Goal: Task Accomplishment & Management: Manage account settings

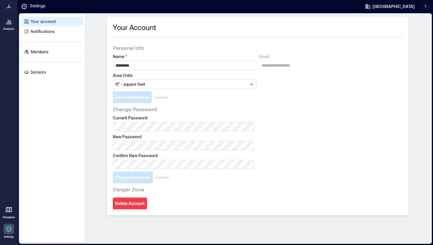
click at [6, 24] on icon at bounding box center [8, 21] width 7 height 7
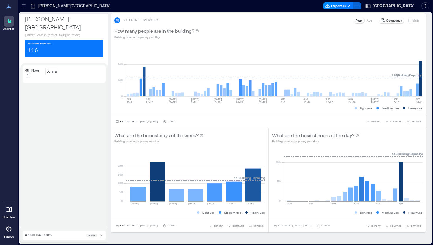
click at [360, 23] on div "Peak" at bounding box center [358, 20] width 11 height 6
click at [369, 22] on p "Avg" at bounding box center [369, 20] width 5 height 5
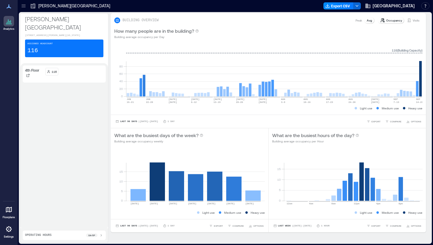
click at [394, 20] on p "Occupancy" at bounding box center [394, 20] width 16 height 5
click at [358, 21] on p "Peak" at bounding box center [359, 20] width 6 height 5
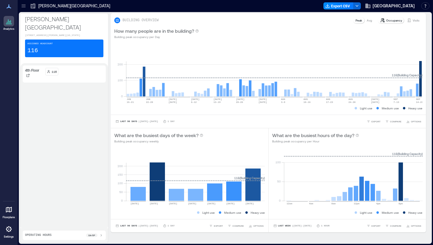
click at [415, 22] on p "Visits" at bounding box center [416, 20] width 7 height 5
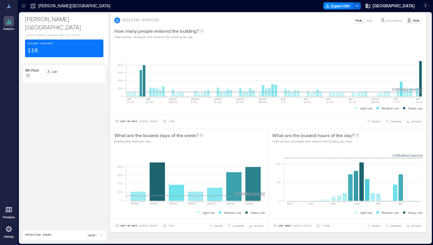
click at [359, 21] on p "Peak" at bounding box center [359, 20] width 6 height 5
click at [374, 21] on div "Avg" at bounding box center [369, 20] width 10 height 6
click at [414, 23] on div "Visits" at bounding box center [413, 20] width 17 height 6
click at [415, 21] on p "Visits" at bounding box center [416, 20] width 7 height 5
click at [394, 20] on p "Occupancy" at bounding box center [394, 20] width 16 height 5
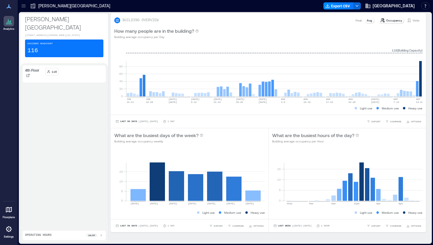
click at [369, 21] on p "Avg" at bounding box center [369, 20] width 5 height 5
click at [359, 21] on p "Peak" at bounding box center [359, 20] width 6 height 5
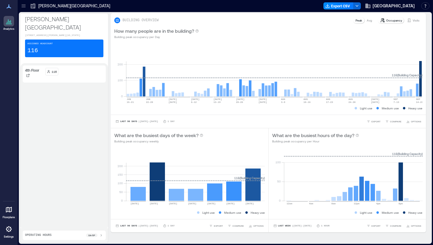
click at [415, 22] on p "Visits" at bounding box center [416, 20] width 7 height 5
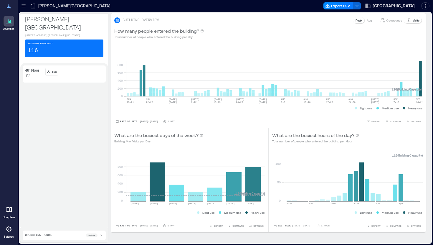
click at [396, 22] on p "Occupancy" at bounding box center [394, 20] width 16 height 5
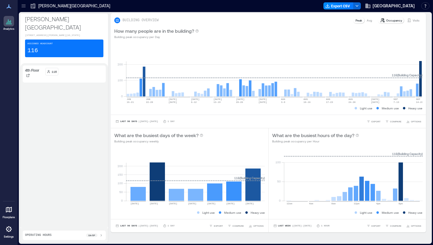
click at [372, 20] on p "Avg" at bounding box center [369, 20] width 5 height 5
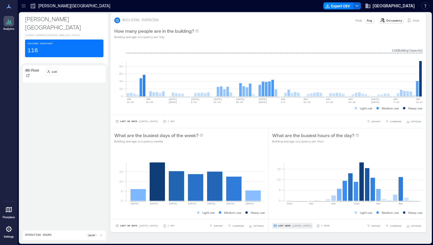
click at [296, 226] on span "| [DATE] - [DATE]" at bounding box center [302, 226] width 20 height 0
click at [286, 215] on span "Custom" at bounding box center [284, 215] width 13 height 4
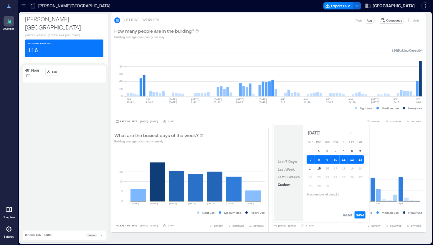
click at [319, 169] on button "15" at bounding box center [319, 168] width 8 height 8
click at [321, 168] on button "15" at bounding box center [319, 168] width 8 height 8
click at [362, 216] on span "Save" at bounding box center [360, 214] width 9 height 5
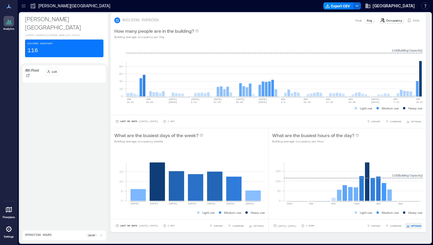
click at [411, 225] on span "OPTIONS" at bounding box center [416, 226] width 10 height 4
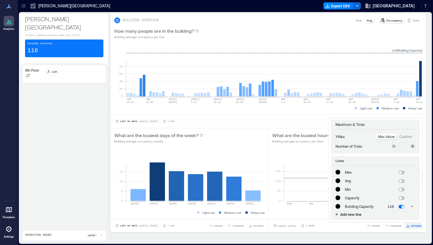
click at [411, 225] on span "OPTIONS" at bounding box center [416, 226] width 10 height 4
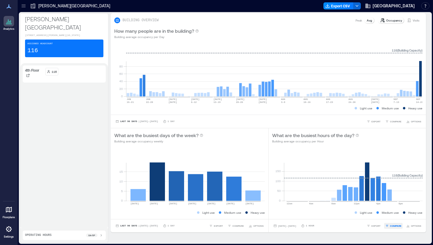
click at [396, 225] on span "COMPARE" at bounding box center [395, 226] width 11 height 4
click at [374, 224] on span "EXPORT" at bounding box center [376, 226] width 9 height 4
click at [377, 217] on span "CSV" at bounding box center [378, 217] width 5 height 4
click at [344, 220] on div "[DATE] - [DATE] 1 Hour EXPORT IMAGE CSV COMPARE OPTIONS" at bounding box center [348, 225] width 158 height 13
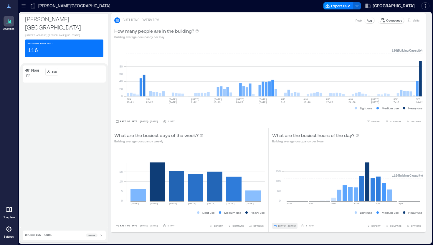
click at [296, 226] on span "[DATE] - [DATE]" at bounding box center [287, 226] width 18 height 3
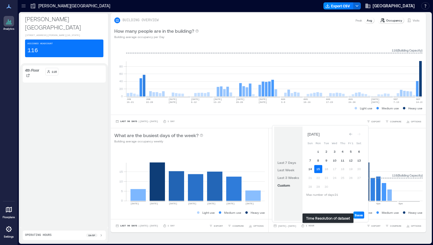
click at [314, 225] on p "1 Hour" at bounding box center [310, 226] width 9 height 4
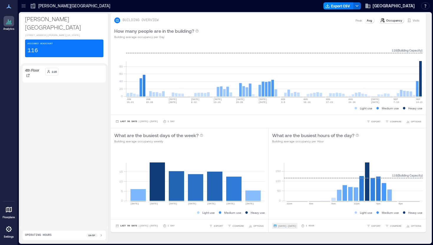
click at [296, 225] on span "[DATE] - [DATE]" at bounding box center [287, 226] width 18 height 3
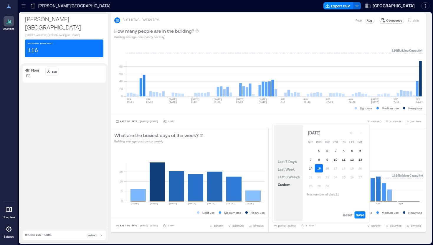
click at [310, 170] on button "14" at bounding box center [311, 168] width 8 height 8
click at [319, 169] on button "15" at bounding box center [319, 168] width 8 height 8
click at [312, 167] on button "14" at bounding box center [311, 168] width 8 height 8
click at [311, 166] on button "14" at bounding box center [311, 168] width 8 height 8
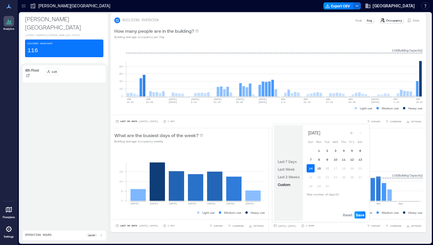
click at [360, 214] on span "Save" at bounding box center [360, 214] width 9 height 5
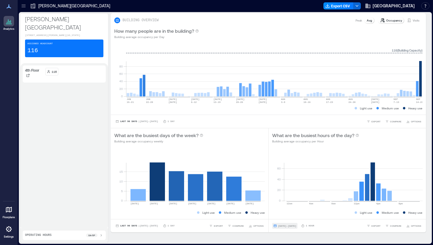
click at [294, 226] on span "[DATE] - [DATE]" at bounding box center [287, 226] width 18 height 3
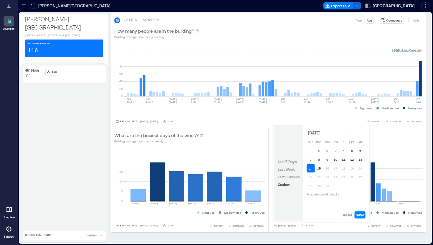
click at [320, 169] on button "15" at bounding box center [319, 168] width 8 height 8
click at [308, 169] on button "14" at bounding box center [311, 168] width 8 height 8
click at [321, 168] on button "15" at bounding box center [319, 168] width 8 height 8
click at [319, 168] on button "15" at bounding box center [319, 168] width 8 height 8
click at [361, 214] on span "Save" at bounding box center [360, 214] width 9 height 5
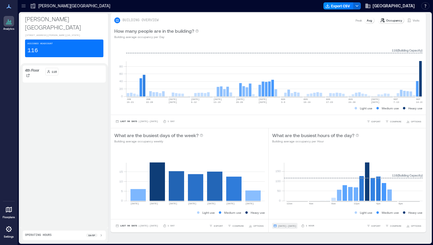
click at [292, 225] on span "[DATE] - [DATE]" at bounding box center [287, 226] width 18 height 3
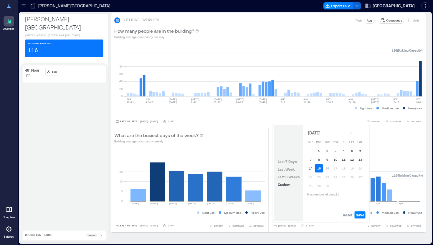
click at [312, 165] on button "14" at bounding box center [311, 168] width 8 height 8
click at [311, 168] on button "14" at bounding box center [311, 168] width 8 height 8
click at [360, 215] on span "Save" at bounding box center [360, 214] width 9 height 5
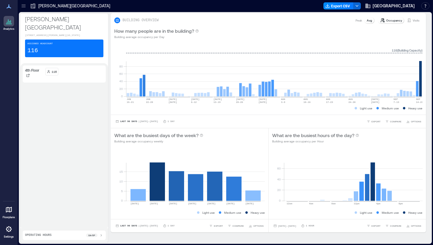
click at [7, 232] on icon at bounding box center [8, 228] width 7 height 7
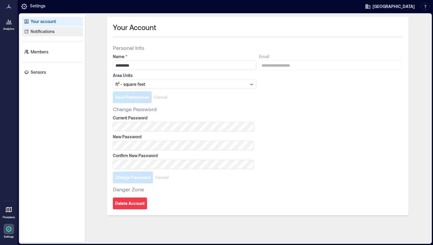
click at [42, 35] on link "Notifications" at bounding box center [52, 31] width 61 height 9
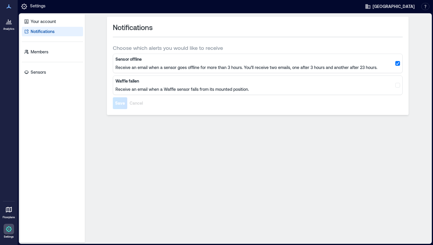
click at [11, 27] on link "Analytics" at bounding box center [8, 23] width 15 height 18
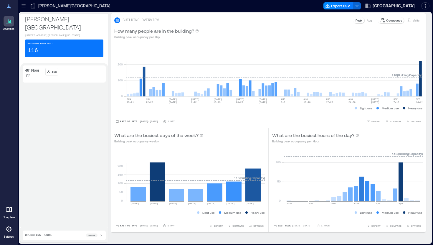
click at [8, 230] on icon at bounding box center [9, 229] width 6 height 6
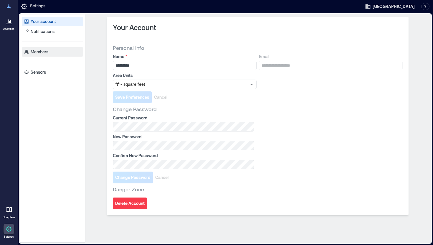
click at [41, 52] on p "Members" at bounding box center [40, 52] width 18 height 6
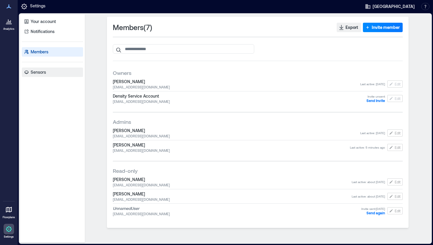
click at [39, 74] on p "Sensors" at bounding box center [38, 72] width 15 height 6
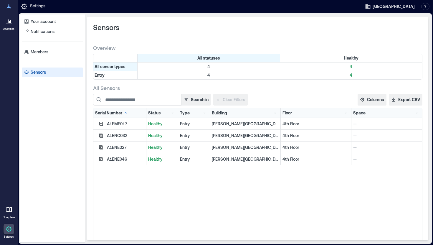
click at [11, 23] on icon at bounding box center [8, 21] width 7 height 7
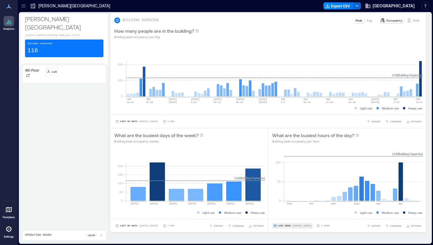
click at [290, 226] on span "Last Week" at bounding box center [284, 226] width 13 height 0
click at [287, 193] on span "Last 7 Days" at bounding box center [287, 192] width 19 height 4
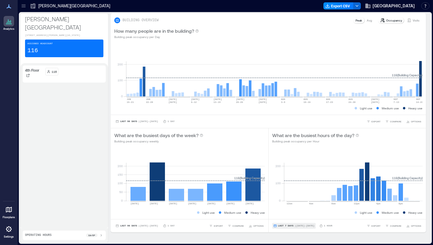
click at [296, 226] on span "| [DATE] - [DATE]" at bounding box center [305, 226] width 20 height 0
click at [289, 215] on span "Custom" at bounding box center [284, 215] width 13 height 4
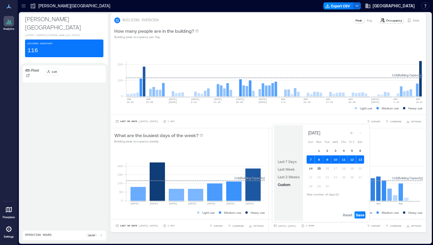
click at [321, 169] on button "15" at bounding box center [319, 168] width 8 height 8
click at [363, 215] on span "Save" at bounding box center [360, 214] width 9 height 5
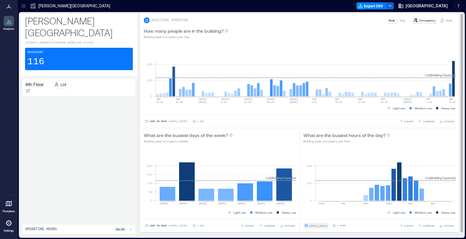
click at [328, 226] on span "[DATE] - [DATE]" at bounding box center [318, 226] width 18 height 3
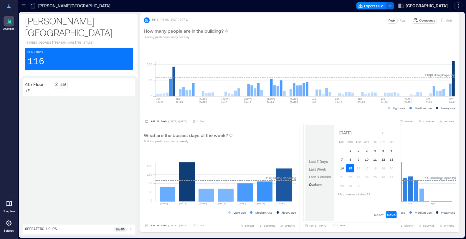
click at [343, 169] on button "14" at bounding box center [342, 168] width 8 height 8
click at [391, 213] on span "Save" at bounding box center [391, 214] width 9 height 5
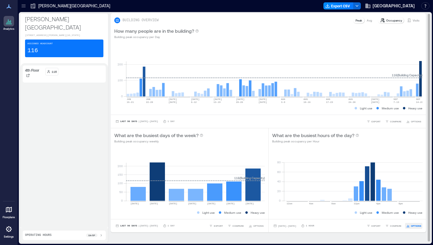
click at [413, 226] on span "OPTIONS" at bounding box center [416, 226] width 10 height 4
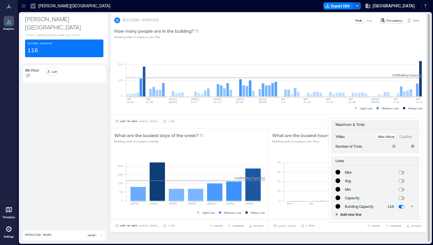
click at [402, 191] on span at bounding box center [402, 190] width 6 height 4
type input "*******"
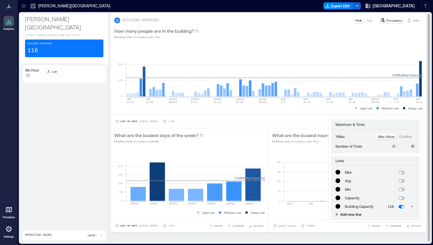
type input "*******"
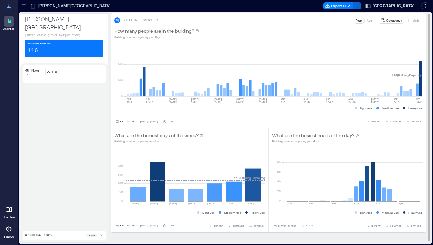
click at [349, 230] on div "**********" at bounding box center [348, 225] width 158 height 13
click at [415, 224] on span "OPTIONS" at bounding box center [416, 226] width 10 height 4
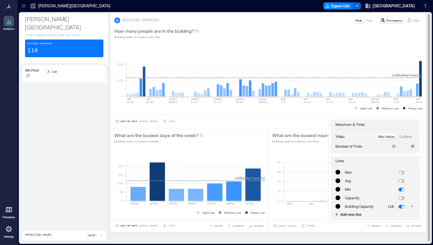
click at [403, 191] on span at bounding box center [402, 190] width 6 height 4
type input "*******"
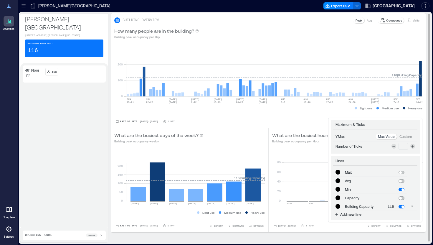
type input "*******"
click at [349, 214] on span "Add new line" at bounding box center [350, 214] width 21 height 5
type input "*******"
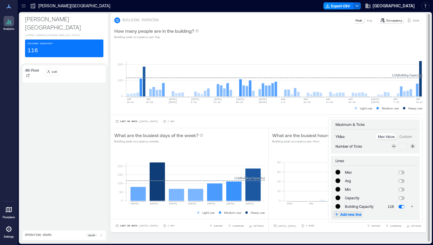
type input "*******"
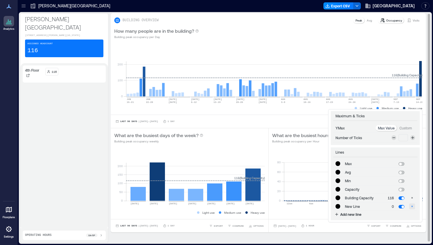
click at [412, 206] on icon "button" at bounding box center [412, 206] width 1 height 1
type input "*******"
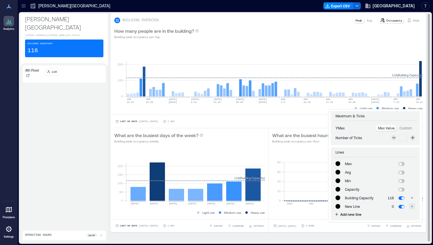
type input "*******"
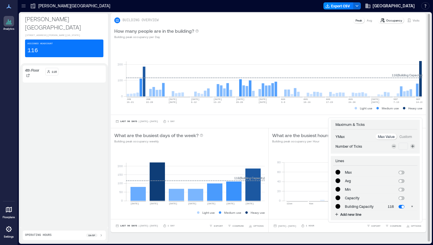
click at [393, 146] on icon at bounding box center [394, 146] width 5 height 5
type input "*"
type input "*******"
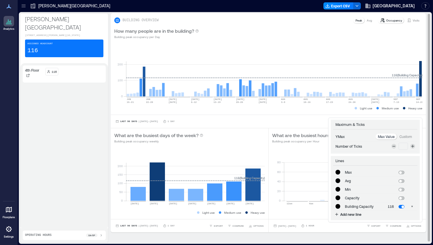
type input "*******"
click at [413, 146] on icon at bounding box center [412, 146] width 3 height 3
type input "*"
type input "*******"
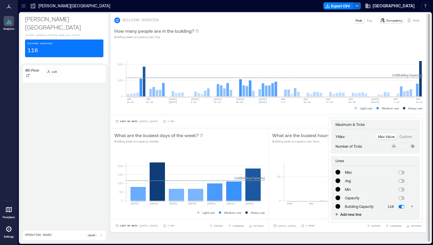
type input "*******"
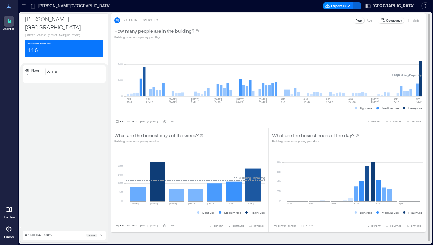
click at [242, 134] on div "What are the busiest days of the week? Building peak occupancy weekly" at bounding box center [189, 138] width 151 height 12
click at [386, 20] on div "Occupancy" at bounding box center [391, 20] width 27 height 6
click at [359, 19] on p "Peak" at bounding box center [359, 20] width 6 height 5
click at [369, 19] on p "Avg" at bounding box center [369, 20] width 5 height 5
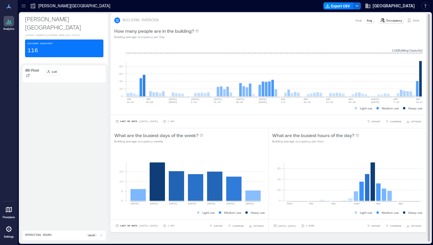
click at [361, 20] on p "Peak" at bounding box center [359, 20] width 6 height 5
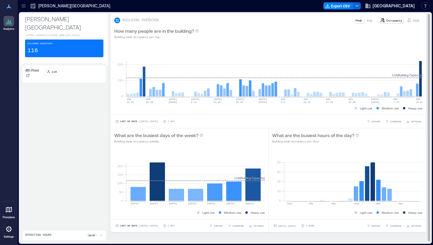
click at [390, 22] on p "Occupancy" at bounding box center [394, 20] width 16 height 5
click at [414, 22] on p "Visits" at bounding box center [416, 20] width 7 height 5
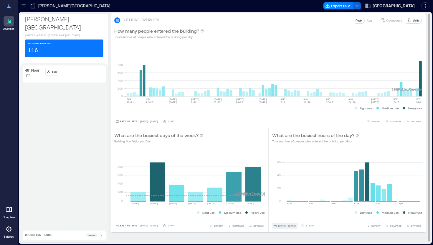
click at [289, 226] on span "[DATE] - [DATE]" at bounding box center [287, 226] width 18 height 3
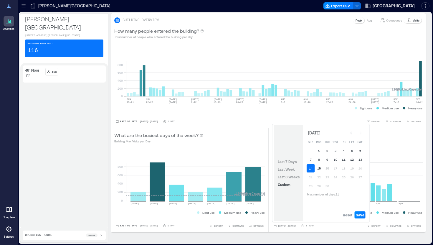
click at [318, 169] on button "15" at bounding box center [319, 168] width 8 height 8
click at [361, 215] on span "Save" at bounding box center [360, 214] width 9 height 5
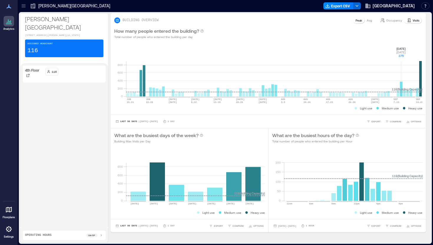
click at [401, 85] on rect at bounding box center [274, 71] width 296 height 50
click at [298, 228] on button "[DATE] - [DATE]" at bounding box center [284, 226] width 25 height 6
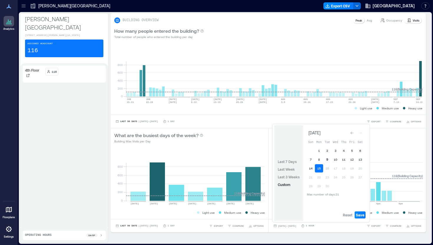
click at [329, 161] on button "9" at bounding box center [327, 159] width 8 height 8
click at [327, 160] on button "9" at bounding box center [327, 159] width 8 height 8
click at [362, 214] on span "Save" at bounding box center [360, 214] width 9 height 5
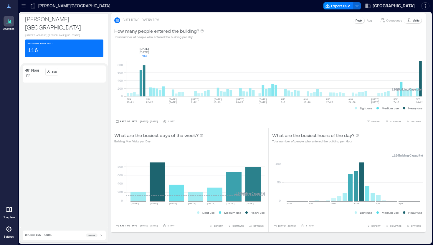
click at [145, 80] on rect at bounding box center [274, 71] width 296 height 50
click at [295, 227] on span "[DATE] - [DATE]" at bounding box center [287, 226] width 18 height 3
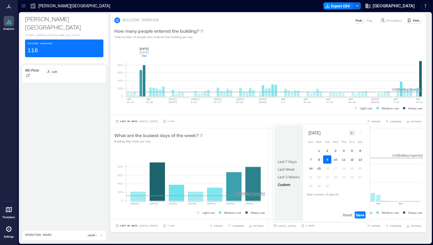
click at [352, 132] on icon "Go to previous month" at bounding box center [352, 133] width 3 height 3
click at [352, 132] on icon "Go to previous month" at bounding box center [352, 132] width 4 height 4
click at [352, 132] on icon "Go to previous month" at bounding box center [352, 133] width 3 height 3
click at [348, 217] on button "Reset" at bounding box center [348, 214] width 12 height 7
click at [361, 167] on button "21" at bounding box center [360, 168] width 8 height 8
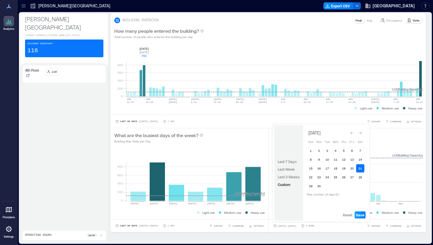
click at [362, 217] on span "Save" at bounding box center [360, 214] width 9 height 5
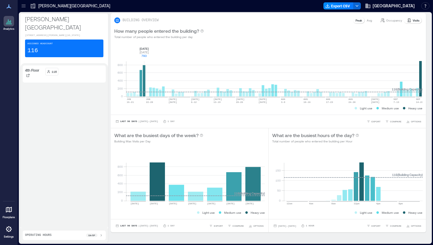
click at [392, 21] on p "Occupancy" at bounding box center [394, 20] width 16 height 5
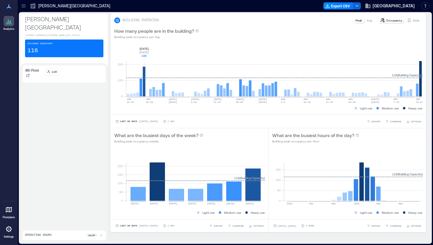
click at [9, 8] on icon at bounding box center [8, 6] width 7 height 7
click at [22, 8] on icon at bounding box center [24, 6] width 6 height 6
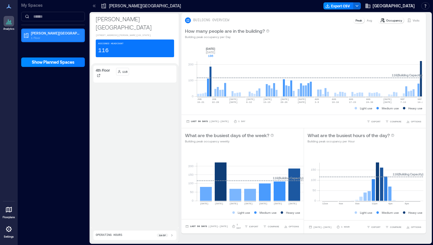
click at [43, 37] on p "1 Floor" at bounding box center [56, 37] width 50 height 5
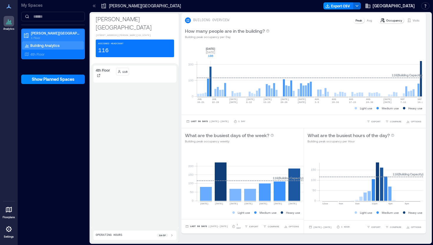
click at [37, 38] on p "1 Floor" at bounding box center [56, 37] width 50 height 5
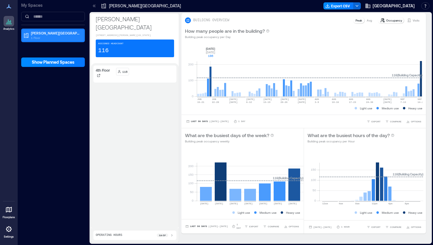
click at [37, 40] on div "[PERSON_NAME][GEOGRAPHIC_DATA] 1 Floor" at bounding box center [53, 35] width 62 height 12
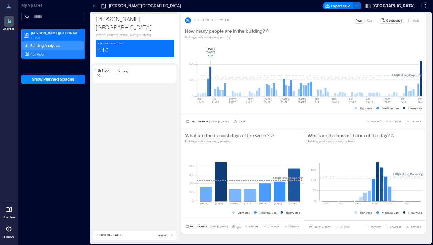
click at [37, 53] on p "4th Floor" at bounding box center [37, 54] width 14 height 5
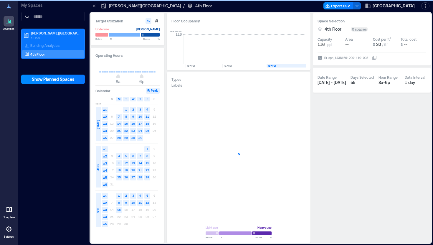
scroll to position [0, 76]
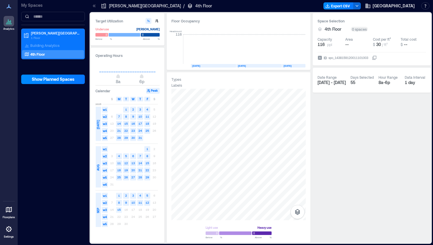
click at [119, 209] on text "15" at bounding box center [119, 210] width 4 height 4
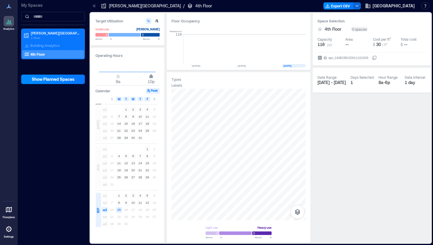
type input "**"
drag, startPoint x: 141, startPoint y: 76, endPoint x: 160, endPoint y: 75, distance: 19.2
click at [160, 75] on div "Operating Hours 8a 12a Calendar Peak S M T W T F S [DATE] w1 1 2 3 4 5 w2 6 7 8…" at bounding box center [128, 145] width 74 height 195
click at [147, 7] on p "[PERSON_NAME][GEOGRAPHIC_DATA]" at bounding box center [145, 6] width 72 height 6
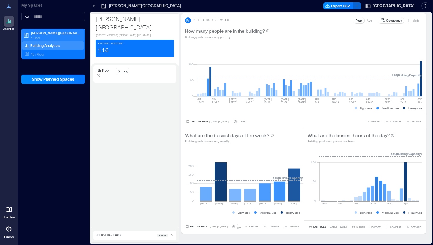
click at [53, 33] on p "[PERSON_NAME][GEOGRAPHIC_DATA]" at bounding box center [56, 33] width 50 height 5
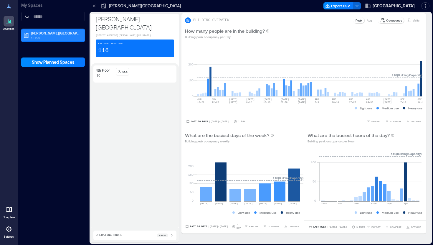
click at [53, 33] on p "[PERSON_NAME][GEOGRAPHIC_DATA]" at bounding box center [56, 33] width 50 height 5
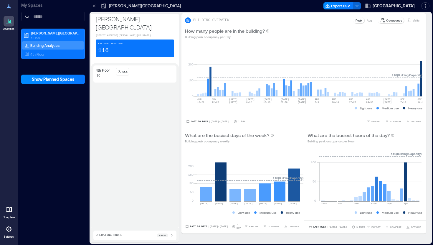
click at [45, 47] on p "Building Analytics" at bounding box center [44, 45] width 29 height 5
click at [41, 55] on p "4th Floor" at bounding box center [37, 54] width 14 height 5
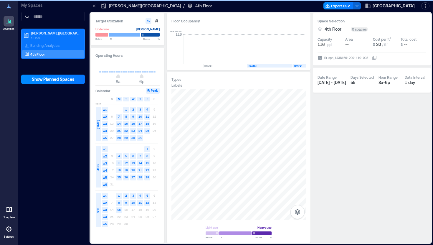
scroll to position [0, 76]
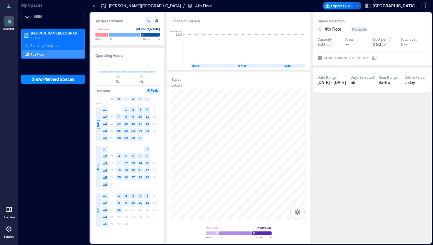
click at [9, 233] on div at bounding box center [9, 229] width 11 height 11
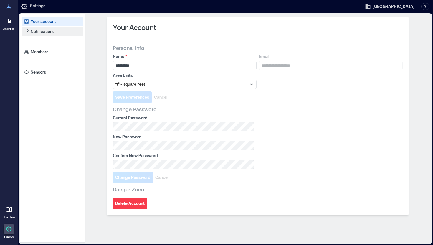
click at [47, 32] on p "Notifications" at bounding box center [43, 32] width 24 height 6
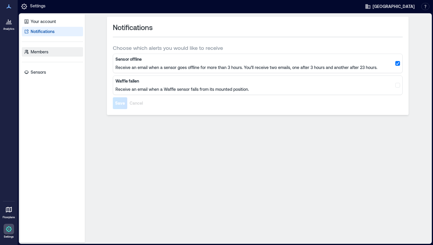
click at [46, 53] on p "Members" at bounding box center [40, 52] width 18 height 6
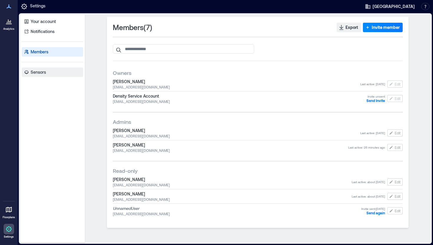
click at [43, 73] on p "Sensors" at bounding box center [38, 72] width 15 height 6
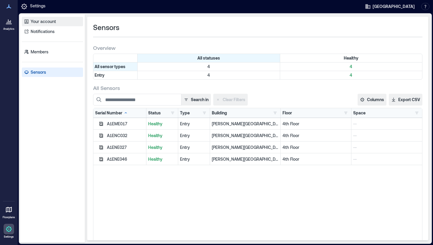
click at [36, 21] on p "Your account" at bounding box center [43, 22] width 25 height 6
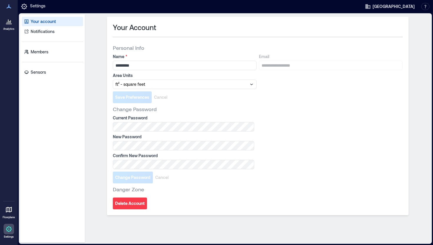
click at [31, 0] on div "Settings Carleton College Resources API Documentation Help Center Contact Talk …" at bounding box center [225, 6] width 415 height 13
click at [24, 4] on icon at bounding box center [24, 7] width 6 height 6
click at [7, 7] on icon at bounding box center [8, 6] width 5 height 4
click at [9, 214] on div at bounding box center [9, 209] width 11 height 11
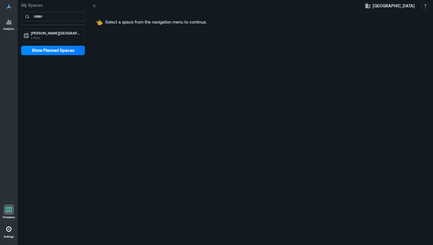
click at [51, 43] on div "My Spaces [PERSON_NAME][GEOGRAPHIC_DATA] 1 Floor Show Planned Spaces" at bounding box center [53, 27] width 71 height 55
click at [50, 41] on div "[PERSON_NAME][GEOGRAPHIC_DATA] 1 Floor" at bounding box center [53, 35] width 62 height 12
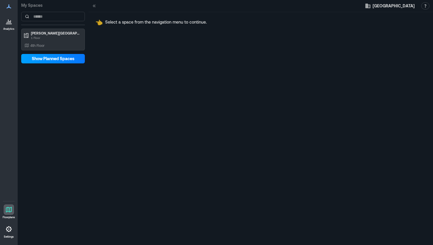
click at [53, 58] on span "Show Planned Spaces" at bounding box center [53, 59] width 43 height 6
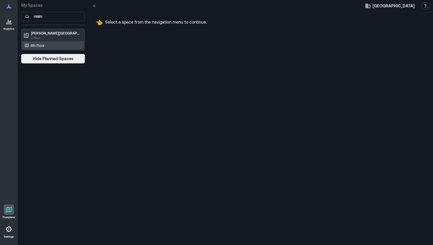
click at [38, 47] on p "4th Floor" at bounding box center [37, 45] width 14 height 5
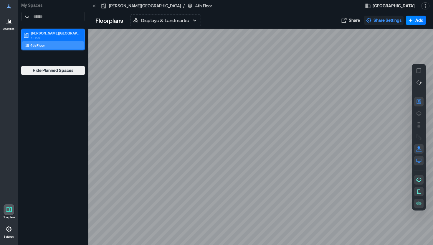
click at [386, 21] on span "Share Settings" at bounding box center [388, 20] width 28 height 6
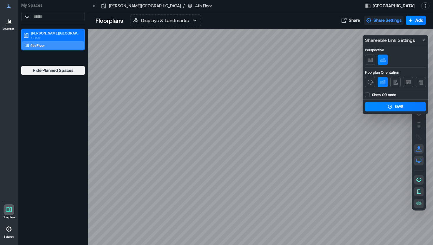
click at [386, 21] on span "Share Settings" at bounding box center [388, 20] width 28 height 6
click at [263, 24] on div "Displays & Landmarks Displays & Landmarks Live Availability Space Health" at bounding box center [231, 20] width 202 height 12
click at [382, 37] on p "Shareable Link Settings" at bounding box center [390, 40] width 50 height 7
click at [381, 23] on span "Share Settings" at bounding box center [388, 20] width 28 height 6
click at [193, 22] on icon "button" at bounding box center [194, 20] width 7 height 7
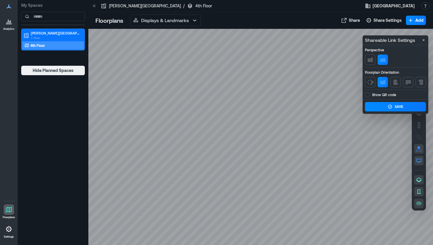
click at [237, 16] on div "Displays & Landmarks Displays & Landmarks Live Availability Space Health" at bounding box center [231, 20] width 202 height 12
click at [182, 26] on button "Displays & Landmarks" at bounding box center [165, 20] width 71 height 12
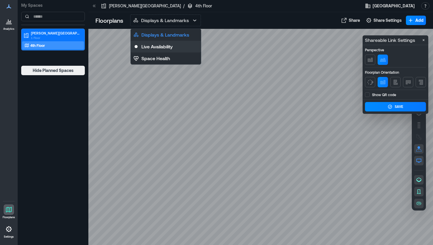
click at [171, 47] on p "Live Availability" at bounding box center [156, 46] width 31 height 7
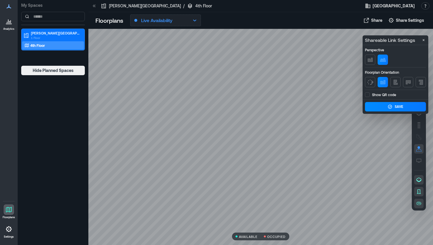
click at [193, 22] on icon "button" at bounding box center [194, 20] width 7 height 7
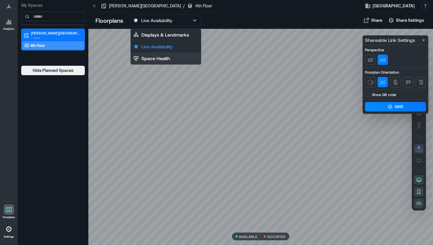
click at [163, 60] on p "Space Health" at bounding box center [155, 58] width 29 height 7
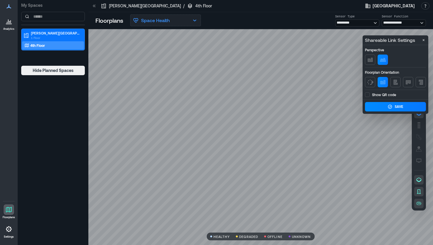
click at [191, 21] on icon "button" at bounding box center [194, 20] width 7 height 7
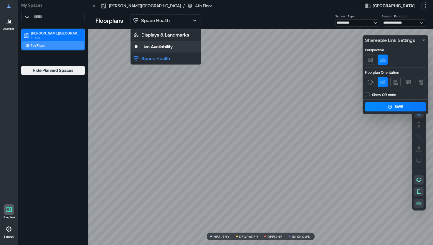
click at [171, 47] on p "Live Availability" at bounding box center [156, 46] width 31 height 7
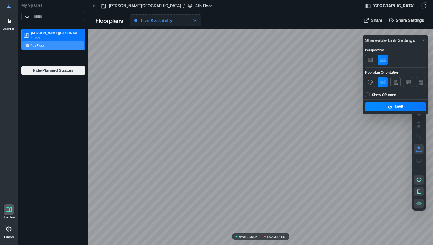
click at [194, 19] on icon "button" at bounding box center [194, 20] width 7 height 7
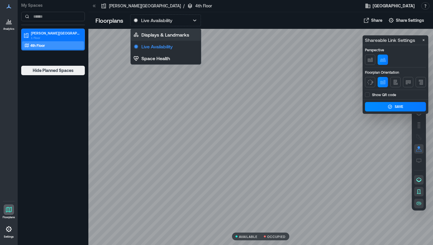
click at [178, 37] on p "Displays & Landmarks" at bounding box center [165, 34] width 48 height 7
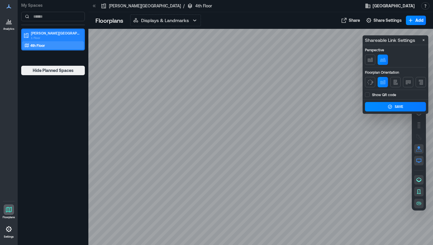
click at [56, 35] on p "[PERSON_NAME][GEOGRAPHIC_DATA]" at bounding box center [56, 33] width 50 height 5
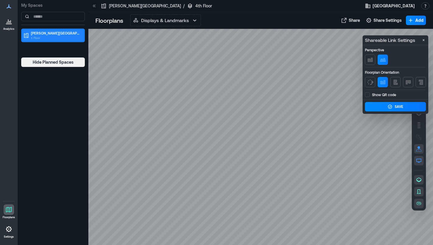
click at [46, 37] on p "1 Floor" at bounding box center [56, 37] width 50 height 5
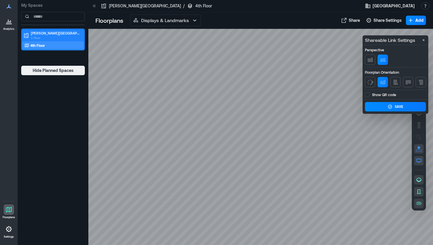
click at [34, 39] on p "1 Floor" at bounding box center [56, 37] width 50 height 5
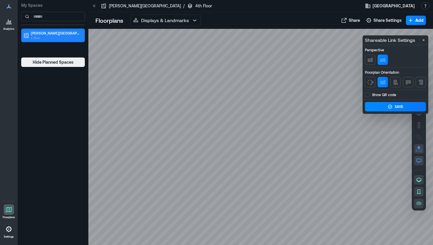
click at [33, 31] on p "[PERSON_NAME][GEOGRAPHIC_DATA]" at bounding box center [56, 33] width 50 height 5
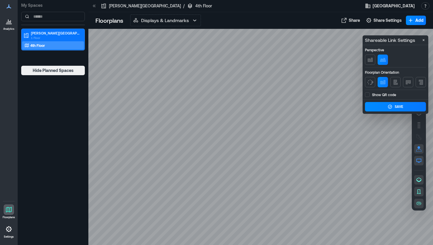
click at [11, 230] on icon at bounding box center [8, 228] width 7 height 7
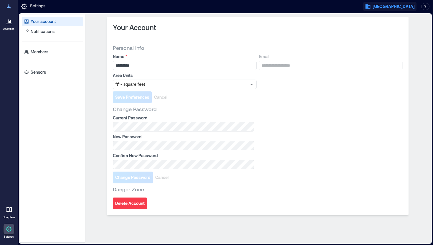
click at [386, 6] on span "[GEOGRAPHIC_DATA]" at bounding box center [394, 7] width 42 height 6
click at [392, 32] on button "Your account" at bounding box center [402, 29] width 54 height 9
click at [8, 6] on icon at bounding box center [8, 6] width 7 height 7
click at [11, 27] on p "Analytics" at bounding box center [8, 29] width 11 height 4
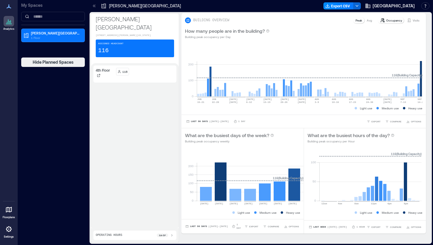
click at [10, 230] on icon at bounding box center [9, 229] width 6 height 6
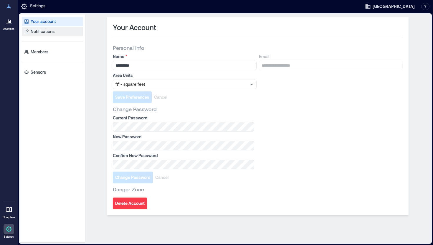
click at [32, 31] on p "Notifications" at bounding box center [43, 32] width 24 height 6
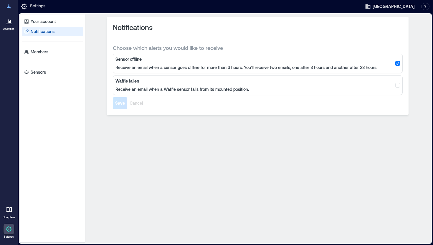
click at [10, 24] on icon at bounding box center [8, 21] width 7 height 7
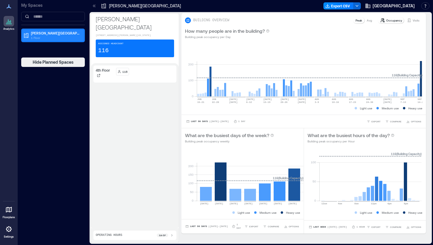
click at [45, 35] on p "1 Floor" at bounding box center [56, 37] width 50 height 5
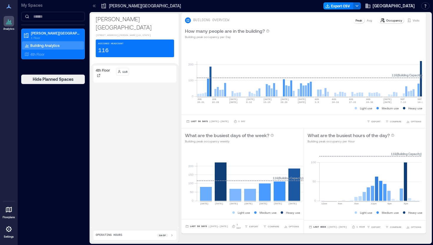
click at [44, 46] on p "Building Analytics" at bounding box center [44, 45] width 29 height 5
click at [42, 56] on p "4th Floor" at bounding box center [37, 54] width 14 height 5
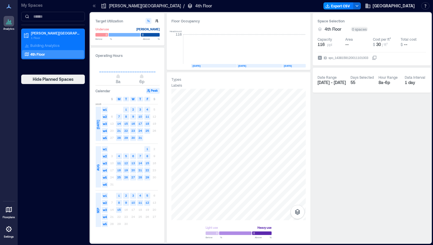
scroll to position [0, 76]
click at [43, 35] on div "[PERSON_NAME][GEOGRAPHIC_DATA] 1 Floor" at bounding box center [56, 35] width 50 height 9
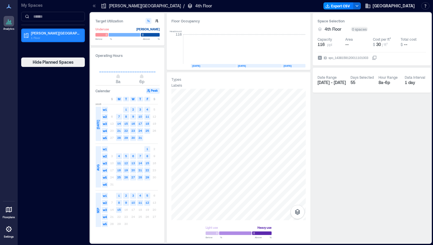
click at [43, 35] on p "[PERSON_NAME][GEOGRAPHIC_DATA]" at bounding box center [56, 33] width 50 height 5
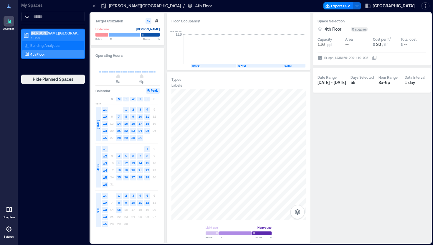
click at [43, 35] on p "[PERSON_NAME][GEOGRAPHIC_DATA]" at bounding box center [56, 33] width 50 height 5
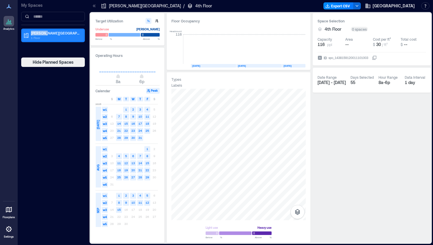
click at [43, 35] on p "[PERSON_NAME][GEOGRAPHIC_DATA]" at bounding box center [56, 33] width 50 height 5
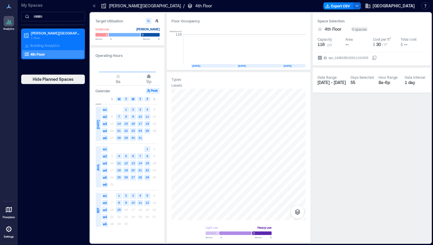
type input "**"
drag, startPoint x: 142, startPoint y: 77, endPoint x: 158, endPoint y: 77, distance: 15.6
click at [158, 77] on div "8a 12a" at bounding box center [127, 72] width 64 height 22
click at [133, 5] on p "[PERSON_NAME][GEOGRAPHIC_DATA]" at bounding box center [145, 6] width 72 height 6
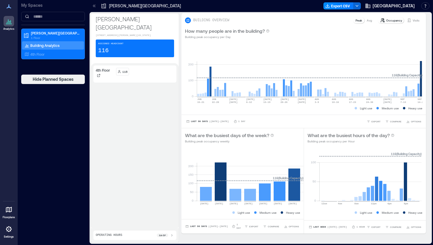
click at [133, 5] on p "[PERSON_NAME][GEOGRAPHIC_DATA]" at bounding box center [145, 6] width 72 height 6
click at [129, 237] on div "Operating Hours 8a - 5p" at bounding box center [135, 235] width 78 height 5
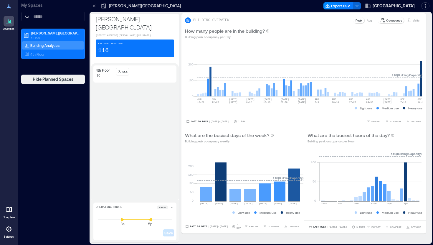
drag, startPoint x: 152, startPoint y: 220, endPoint x: 164, endPoint y: 220, distance: 12.4
click at [164, 220] on div "Save" at bounding box center [135, 228] width 78 height 17
click at [174, 220] on icon at bounding box center [172, 219] width 4 height 4
click at [169, 208] on div "8a - 12a" at bounding box center [164, 207] width 19 height 5
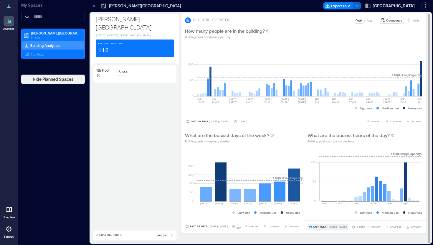
click at [342, 227] on span "| [DATE] - [DATE]" at bounding box center [337, 227] width 20 height 0
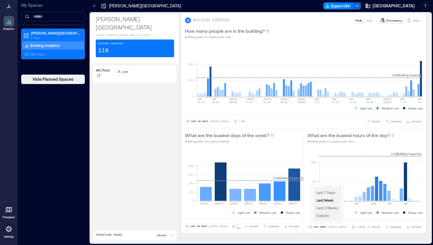
click at [328, 217] on span "Custom" at bounding box center [322, 215] width 13 height 4
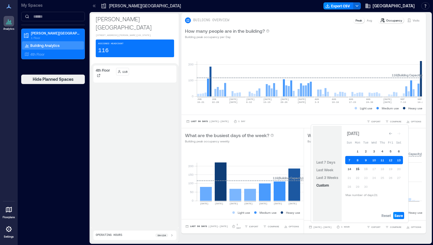
click at [360, 171] on button "15" at bounding box center [358, 169] width 8 height 8
click at [400, 215] on span "Save" at bounding box center [399, 215] width 9 height 5
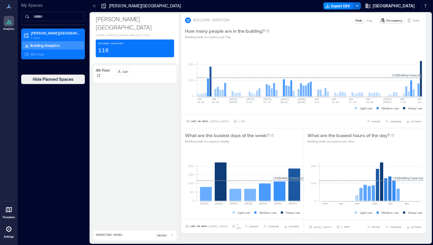
click at [173, 235] on icon at bounding box center [171, 235] width 5 height 5
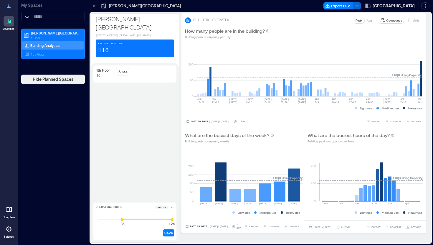
click at [183, 218] on div "[PERSON_NAME][GEOGRAPHIC_DATA] [STREET_ADDRESS][PERSON_NAME][US_STATE] Assigned…" at bounding box center [261, 127] width 340 height 229
click at [103, 221] on div "Save" at bounding box center [135, 228] width 78 height 17
click at [162, 207] on p "8a - 12a" at bounding box center [162, 207] width 8 height 4
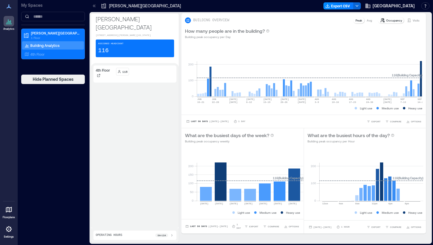
click at [162, 235] on p "8a - 12a" at bounding box center [162, 235] width 8 height 4
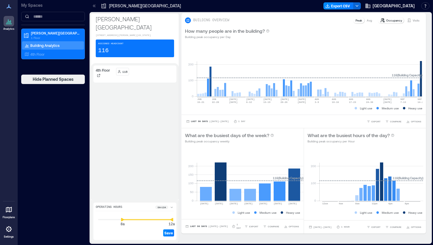
click at [172, 208] on icon at bounding box center [171, 207] width 5 height 5
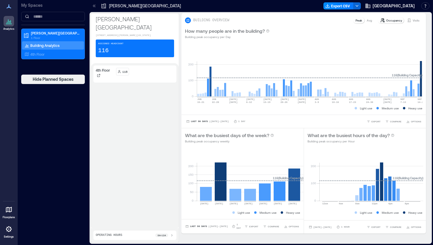
click at [170, 235] on icon at bounding box center [171, 235] width 5 height 5
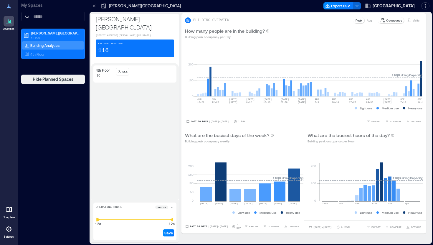
click at [92, 220] on div "Operating Hours 8a - 12a 12a 12a Save" at bounding box center [135, 221] width 88 height 42
click at [111, 221] on icon at bounding box center [110, 219] width 4 height 4
click at [123, 220] on icon at bounding box center [123, 219] width 4 height 4
click at [171, 233] on span "Save" at bounding box center [168, 232] width 9 height 5
click at [159, 188] on div "4th Floor 116" at bounding box center [134, 131] width 83 height 132
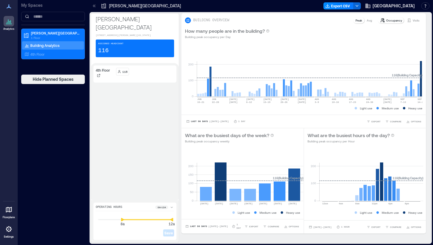
click at [139, 207] on div "Operating Hours 8a - 12a" at bounding box center [135, 208] width 78 height 6
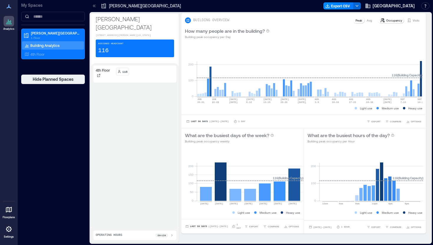
click at [174, 237] on icon at bounding box center [171, 235] width 5 height 5
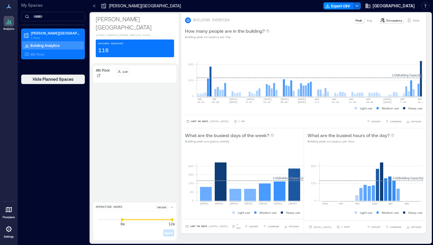
click at [171, 207] on icon at bounding box center [171, 207] width 5 height 5
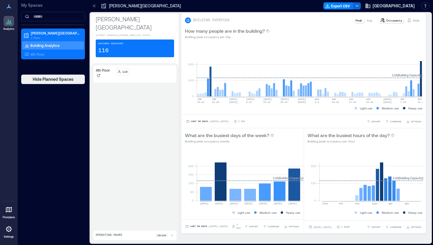
click at [159, 234] on p "8a - 12a" at bounding box center [162, 235] width 8 height 4
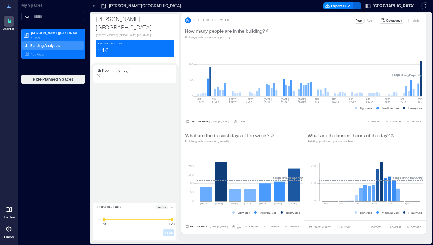
click at [103, 221] on icon at bounding box center [105, 219] width 4 height 4
click at [105, 222] on div "Save" at bounding box center [135, 228] width 78 height 17
click at [94, 220] on div "Operating Hours 2a - 12a 12a 12a Save" at bounding box center [134, 220] width 83 height 37
click at [170, 233] on span "Save" at bounding box center [168, 232] width 9 height 5
